Goal: Complete application form: Complete application form

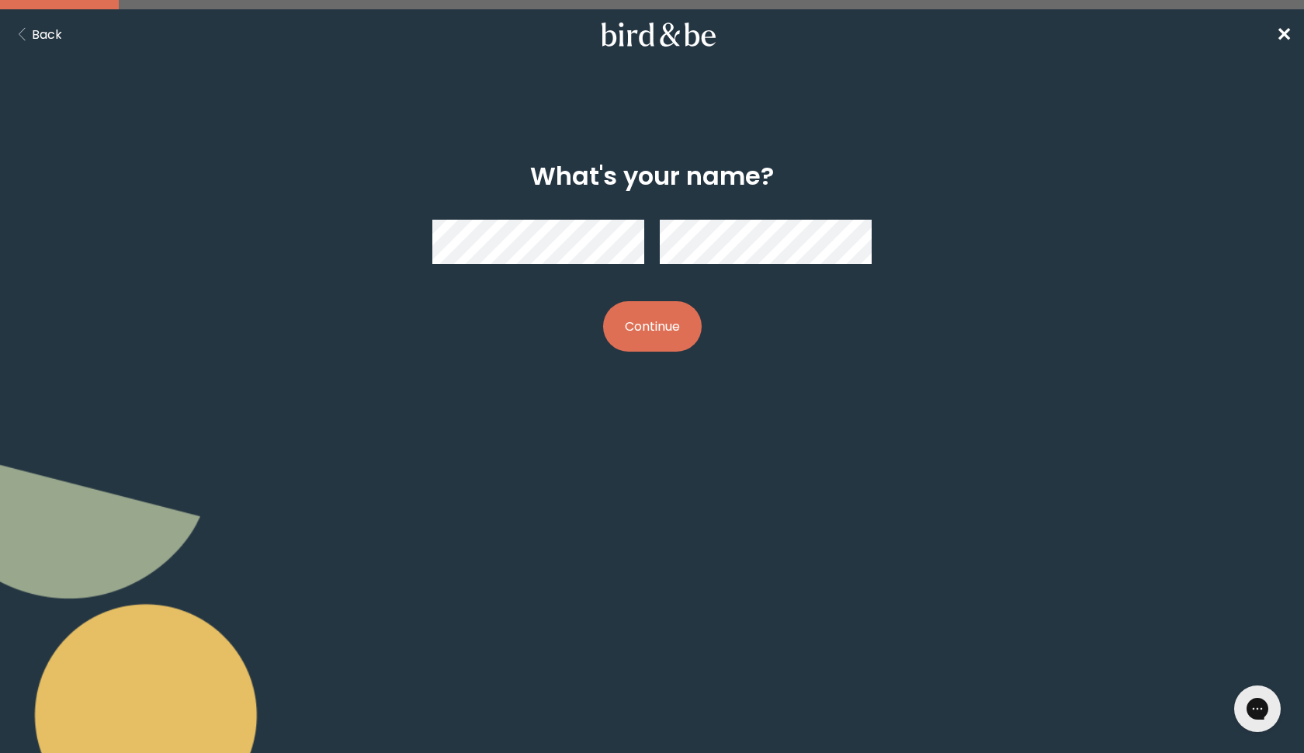
click at [660, 327] on button "Continue" at bounding box center [652, 326] width 99 height 50
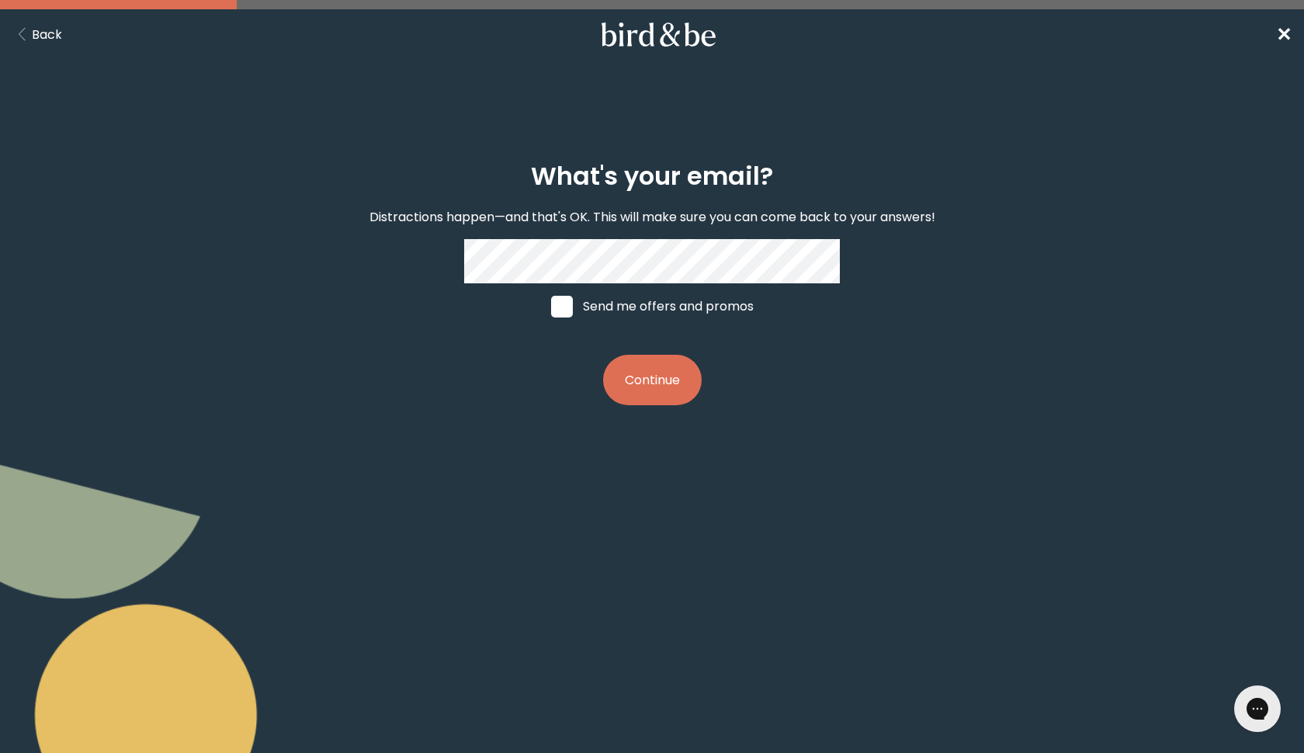
click at [656, 373] on button "Continue" at bounding box center [652, 380] width 99 height 50
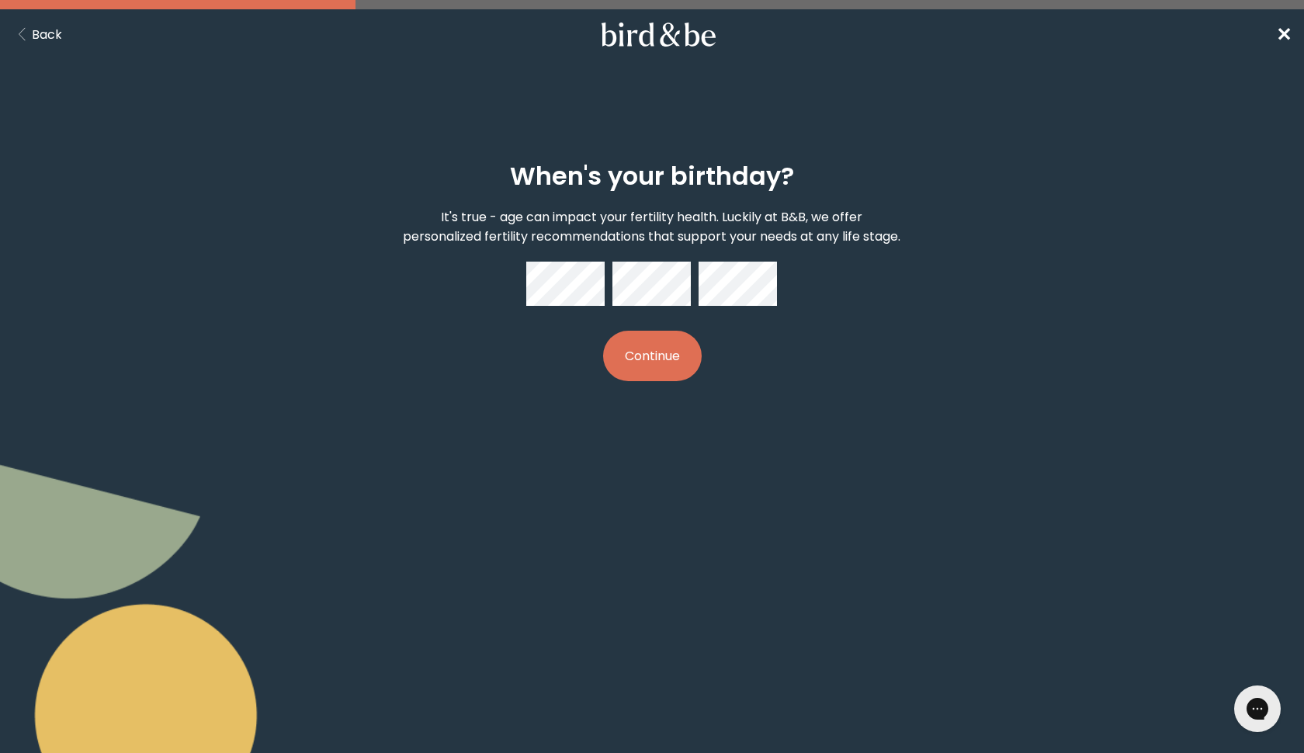
click at [656, 373] on button "Continue" at bounding box center [652, 356] width 99 height 50
click at [678, 379] on button "Continue" at bounding box center [652, 356] width 99 height 50
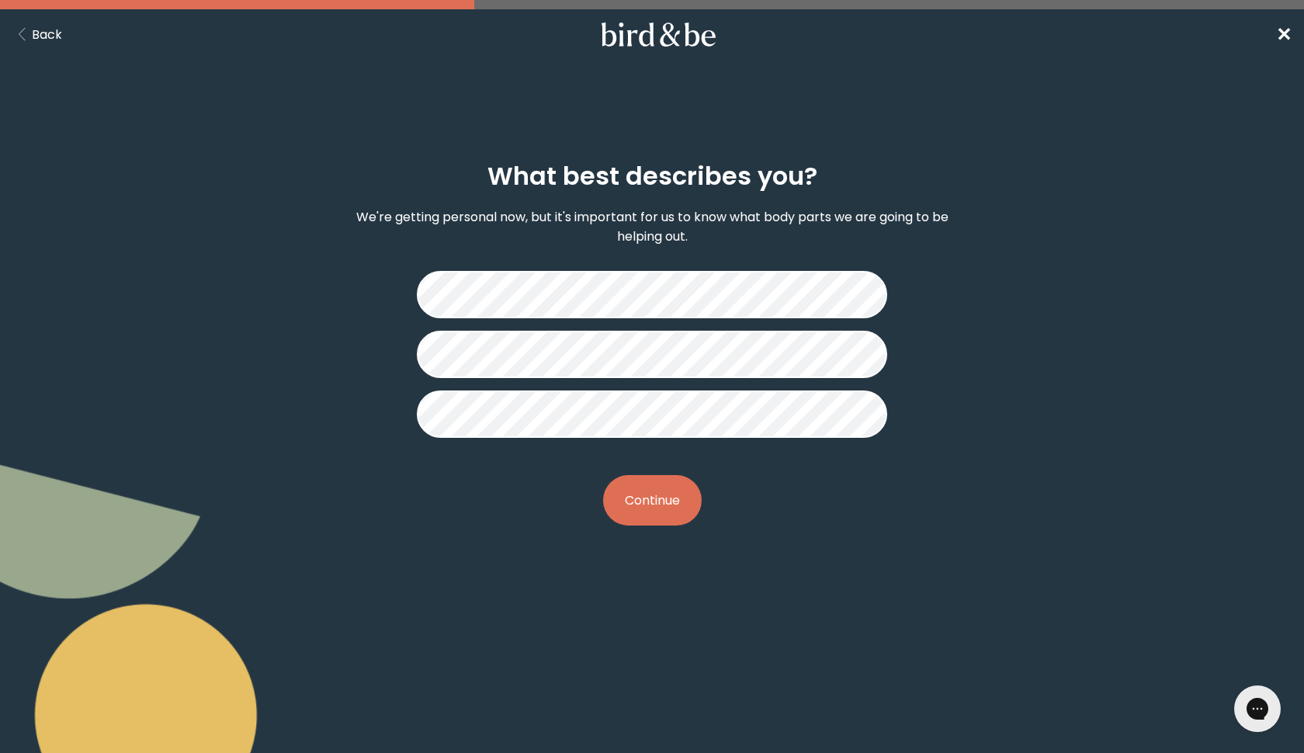
click at [659, 513] on button "Continue" at bounding box center [652, 500] width 99 height 50
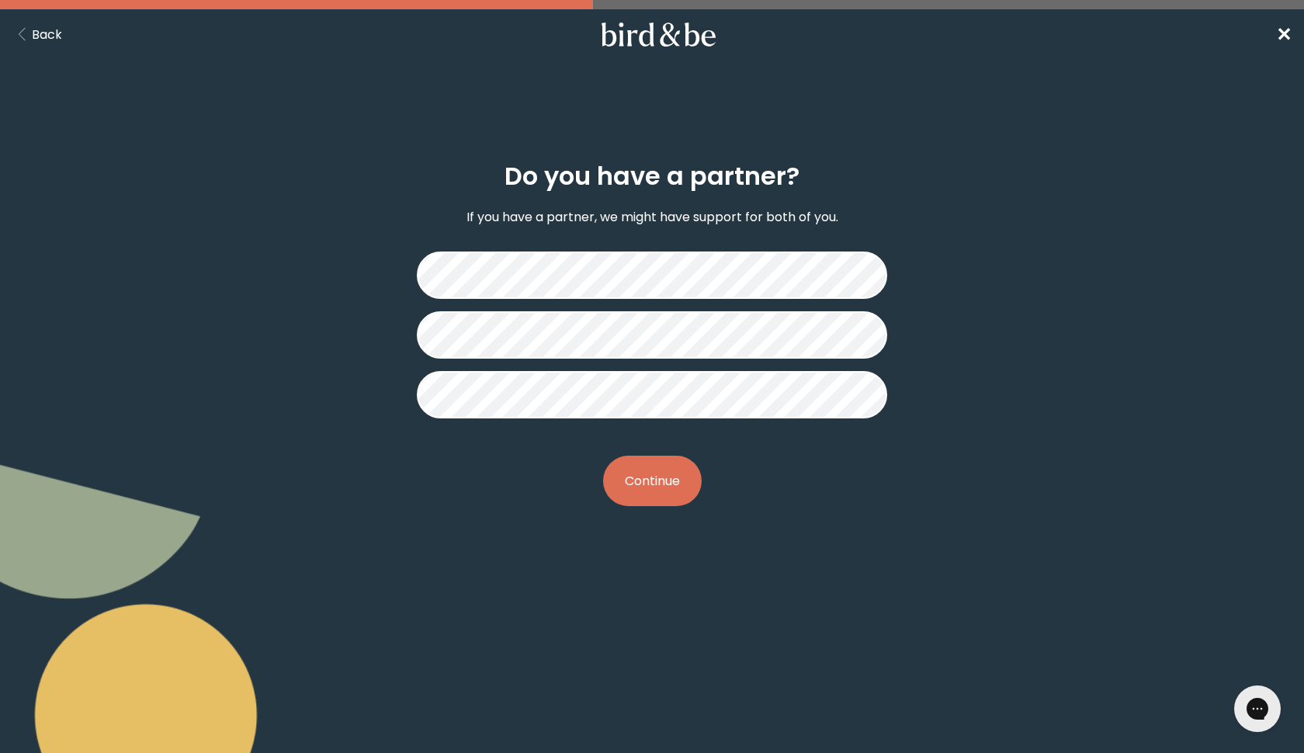
click at [651, 481] on button "Continue" at bounding box center [652, 481] width 99 height 50
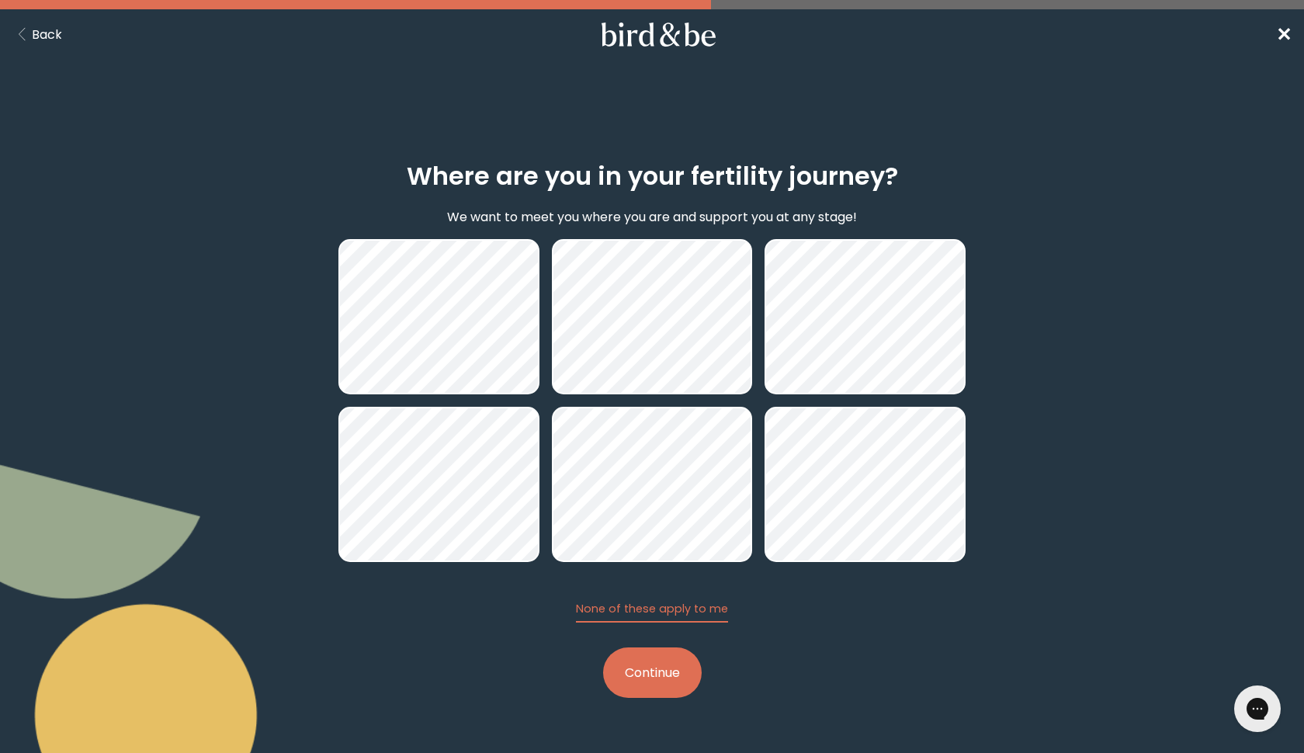
click at [646, 681] on button "Continue" at bounding box center [652, 672] width 99 height 50
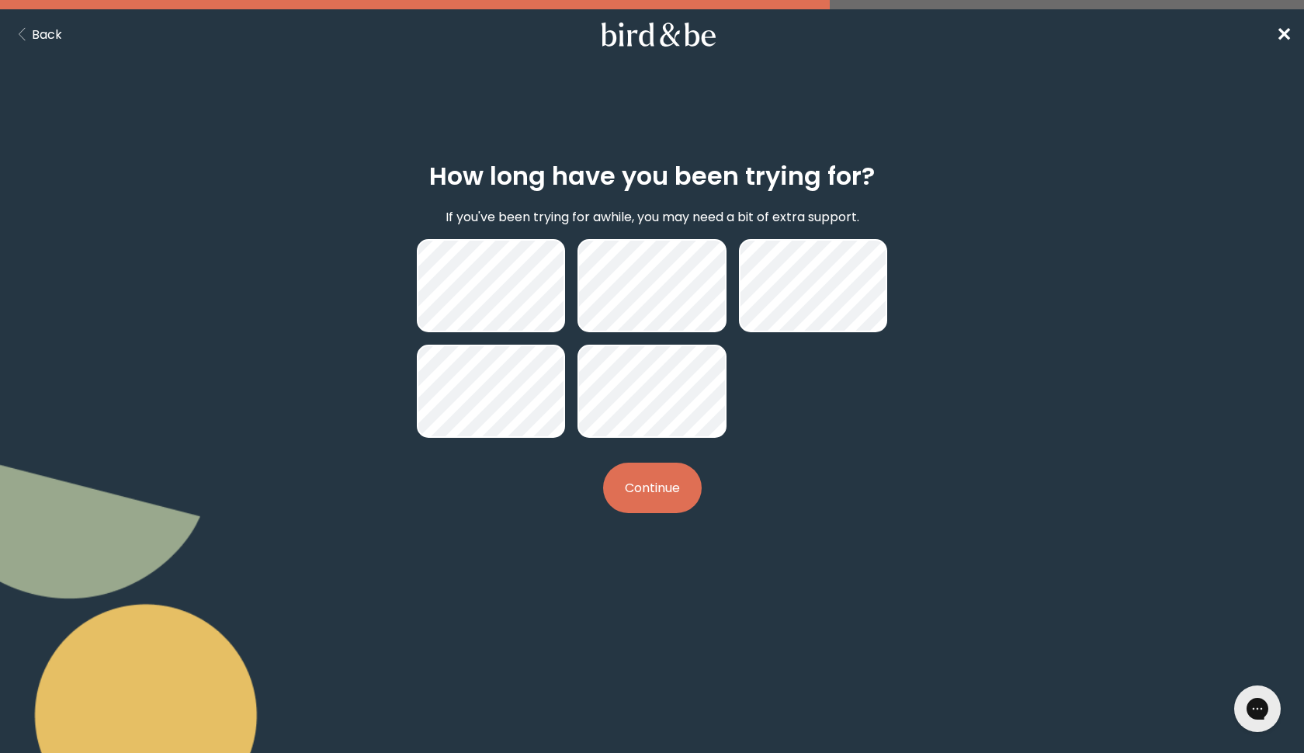
click at [670, 492] on button "Continue" at bounding box center [652, 488] width 99 height 50
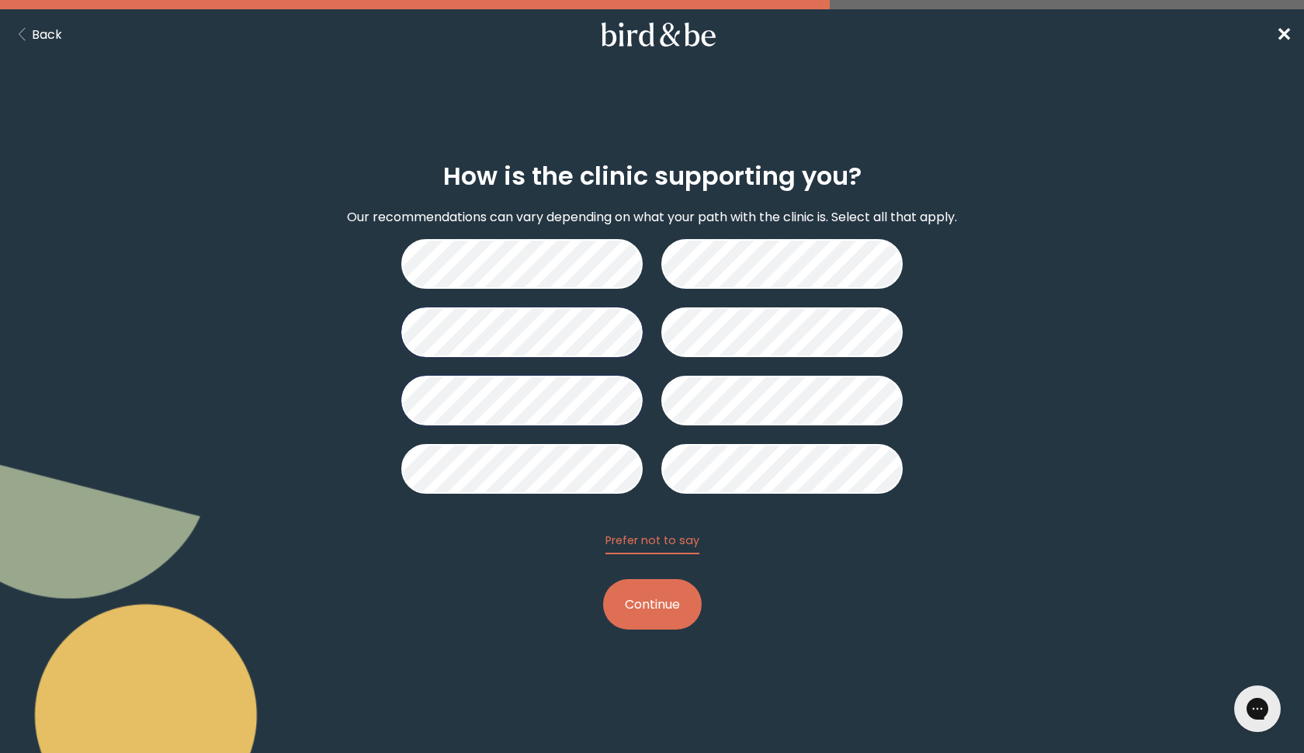
click at [684, 618] on button "Continue" at bounding box center [652, 604] width 99 height 50
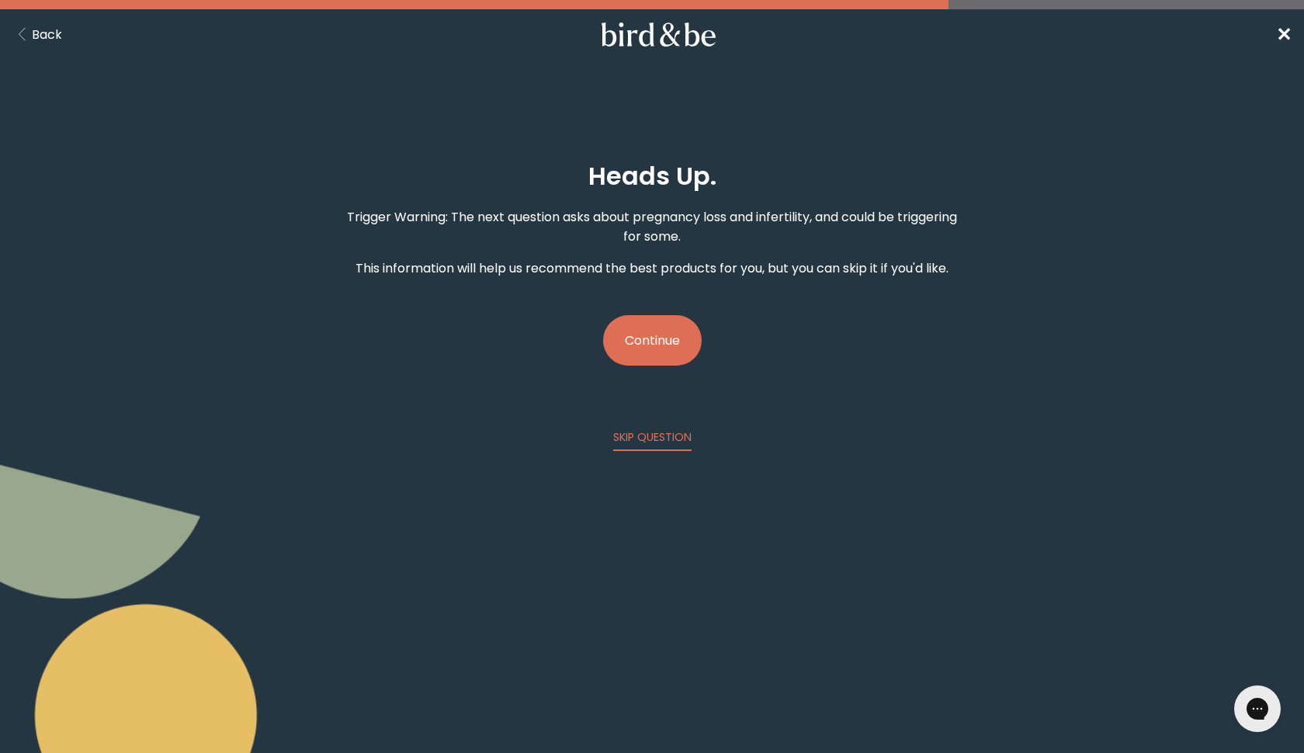
click at [628, 331] on button "Continue" at bounding box center [652, 340] width 99 height 50
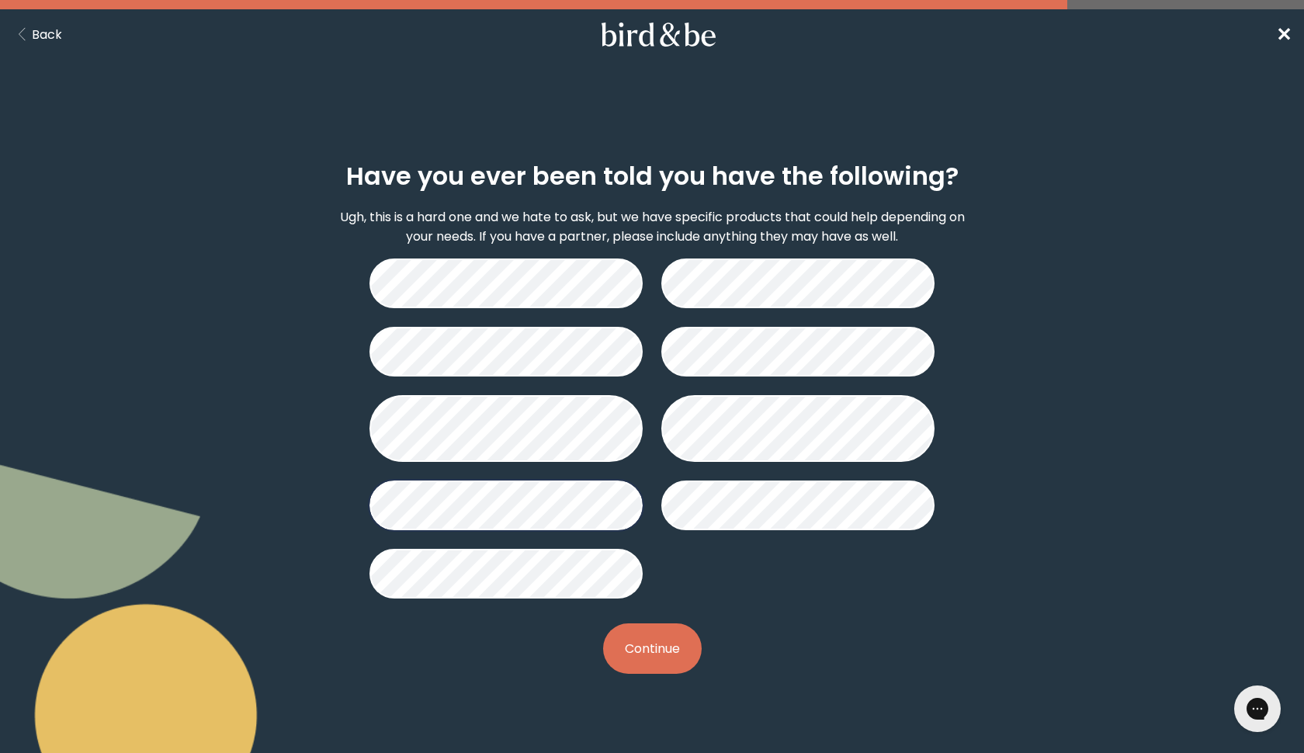
click at [655, 649] on button "Continue" at bounding box center [652, 648] width 99 height 50
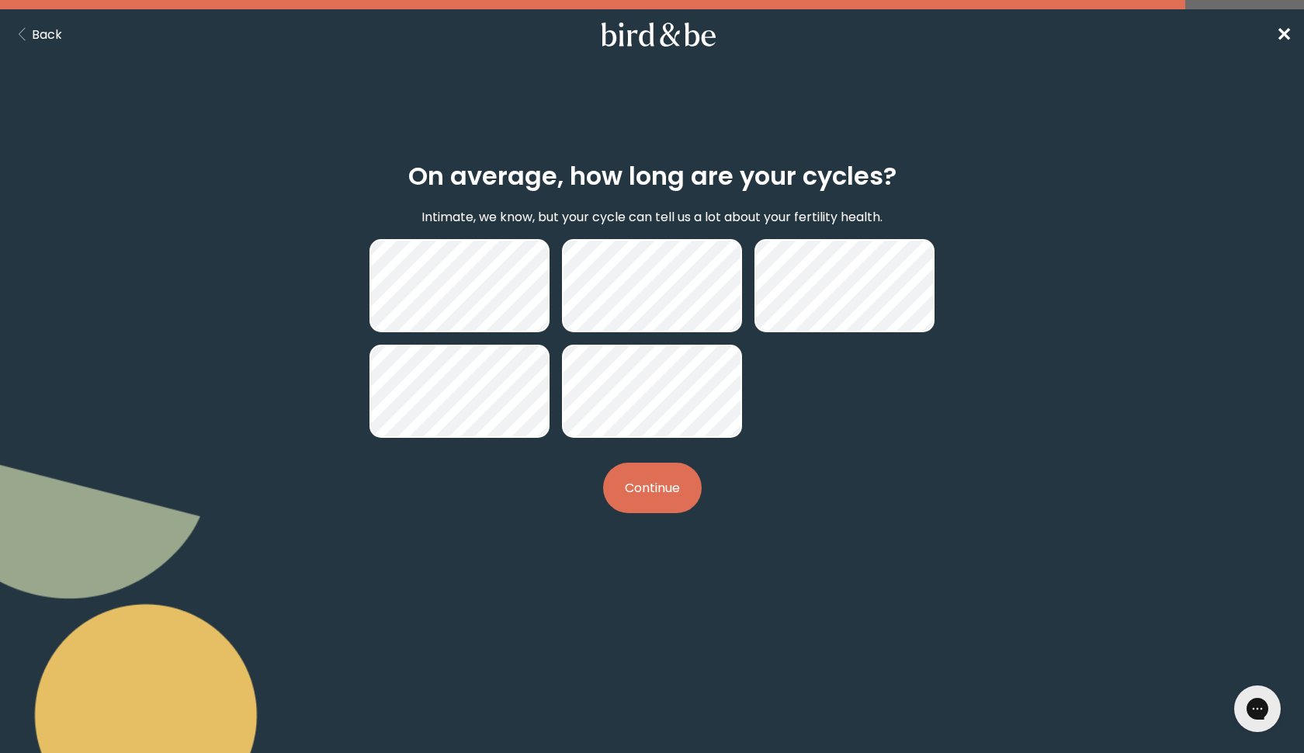
click at [664, 503] on button "Continue" at bounding box center [652, 488] width 99 height 50
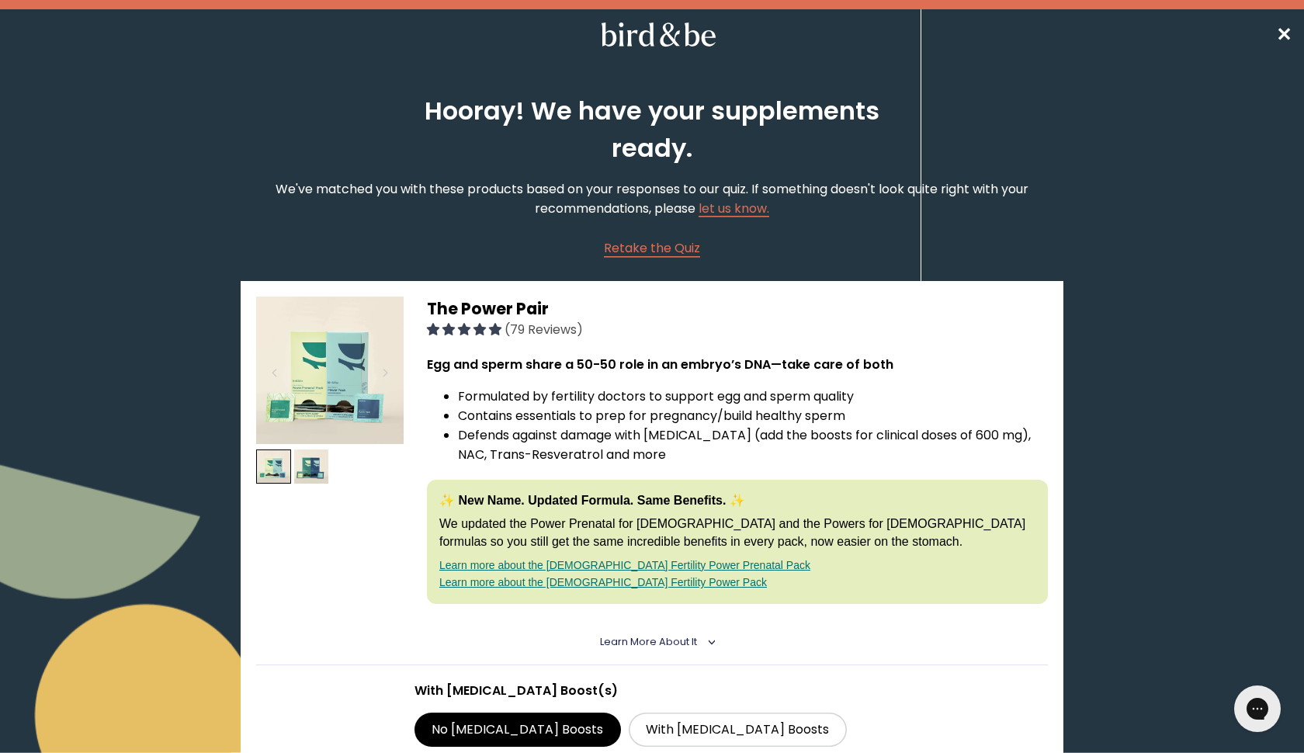
click at [1275, 40] on nav "✕" at bounding box center [652, 34] width 1304 height 50
click at [1285, 36] on span "✕" at bounding box center [1284, 35] width 16 height 26
